Goal: Information Seeking & Learning: Learn about a topic

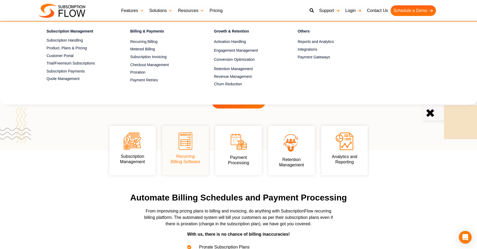
click at [135, 12] on link "Features" at bounding box center [133, 10] width 28 height 11
click at [311, 57] on span "Payment Gateways" at bounding box center [314, 57] width 32 height 6
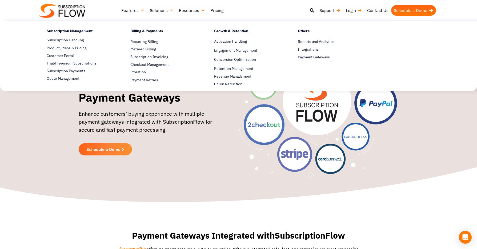
click at [130, 11] on link "Features" at bounding box center [133, 10] width 29 height 11
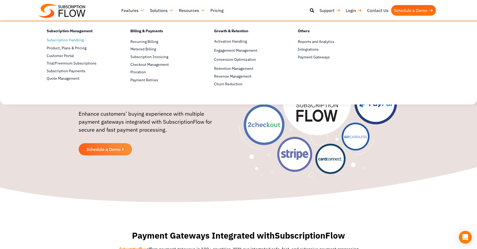
click at [72, 40] on link "Subscription Handling" at bounding box center [79, 40] width 65 height 6
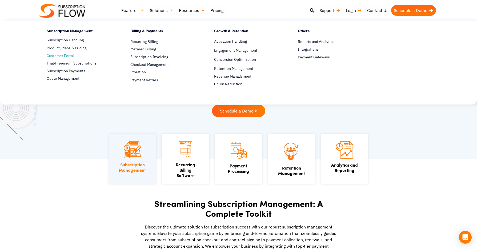
click at [60, 57] on span "Customer Portal" at bounding box center [60, 56] width 27 height 6
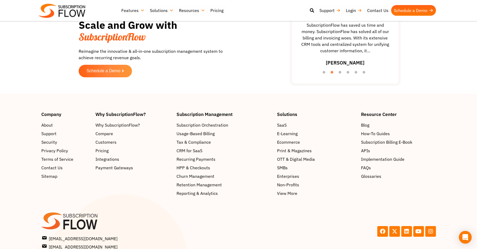
scroll to position [872, 0]
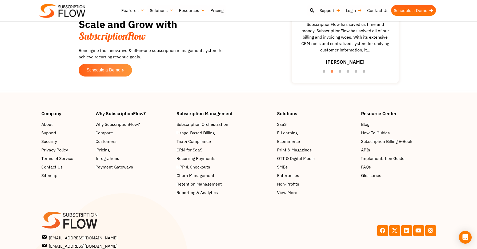
click at [103, 150] on span "Pricing" at bounding box center [103, 150] width 13 height 6
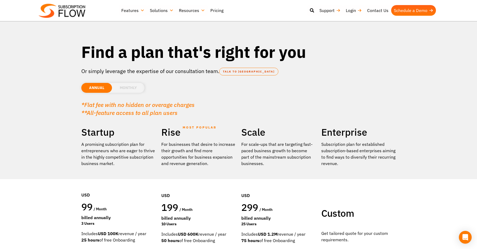
scroll to position [1, 0]
click at [128, 89] on li "MONTHLY" at bounding box center [128, 88] width 33 height 10
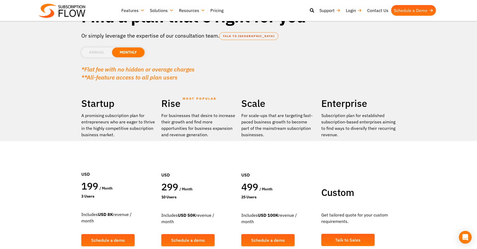
scroll to position [37, 0]
click at [98, 55] on li "ANNUAL" at bounding box center [96, 52] width 31 height 10
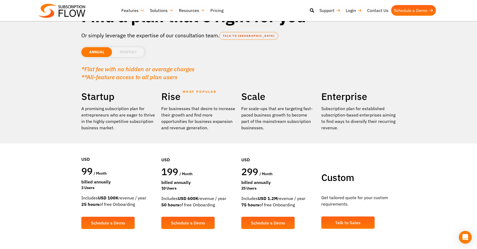
click at [128, 52] on li "MONTHLY" at bounding box center [128, 52] width 33 height 10
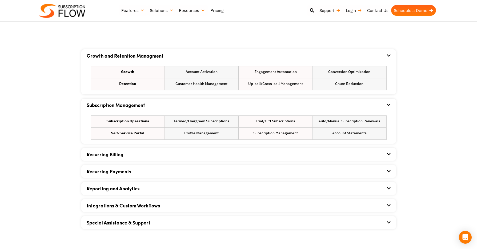
scroll to position [306, 0]
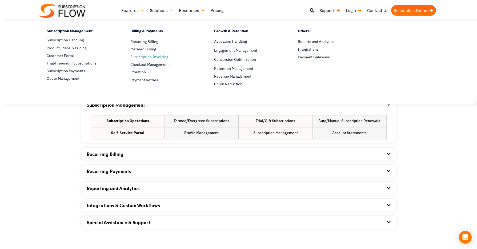
click at [147, 57] on link "Subscription Invoicing" at bounding box center [162, 57] width 65 height 6
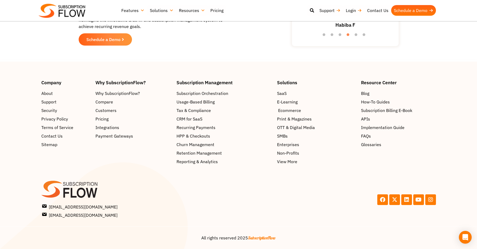
scroll to position [1055, 0]
click at [419, 199] on icon at bounding box center [418, 199] width 5 height 5
click at [387, 127] on span "Implementation Guide" at bounding box center [383, 127] width 43 height 6
